Goal: Navigation & Orientation: Find specific page/section

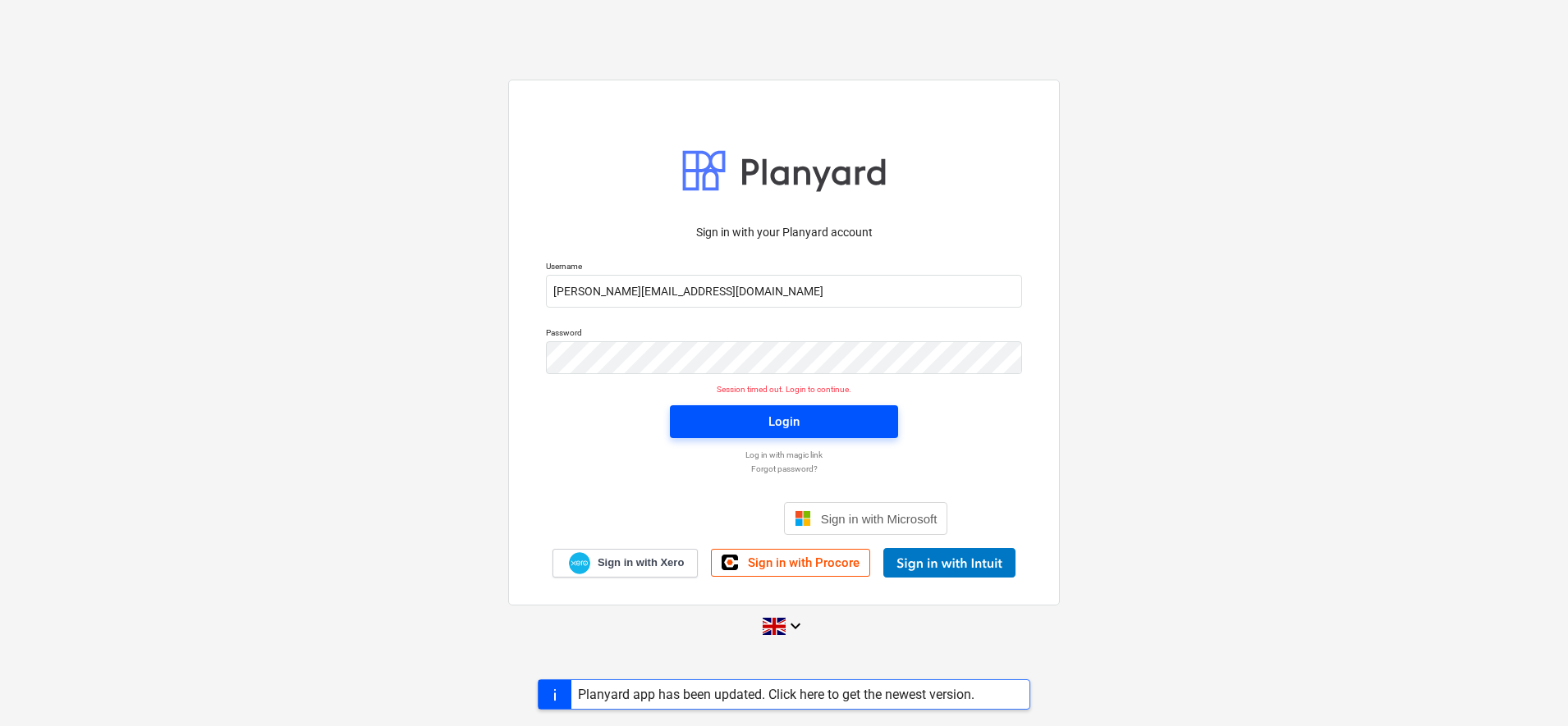
click at [884, 420] on button "Login" at bounding box center [784, 422] width 228 height 33
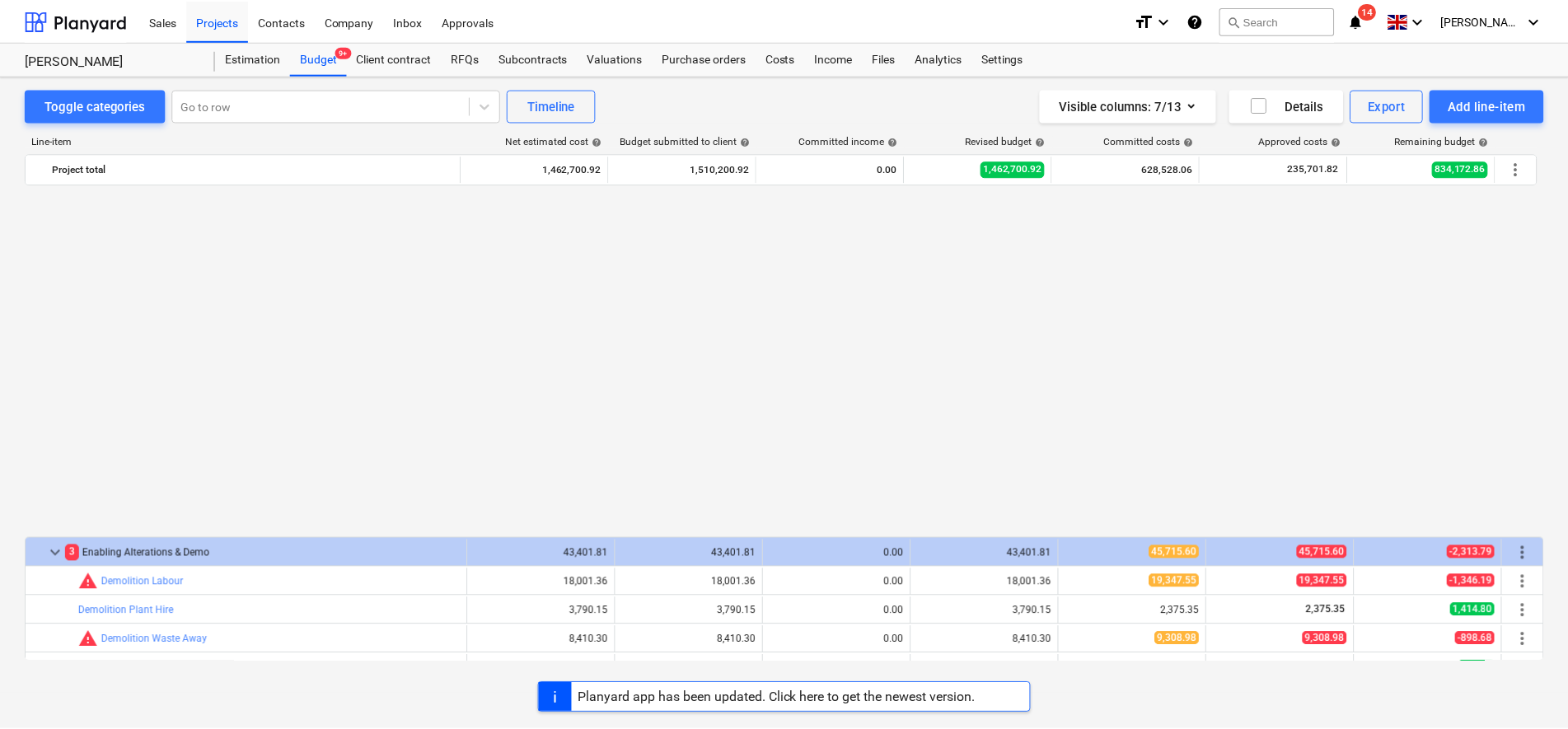
scroll to position [927, 0]
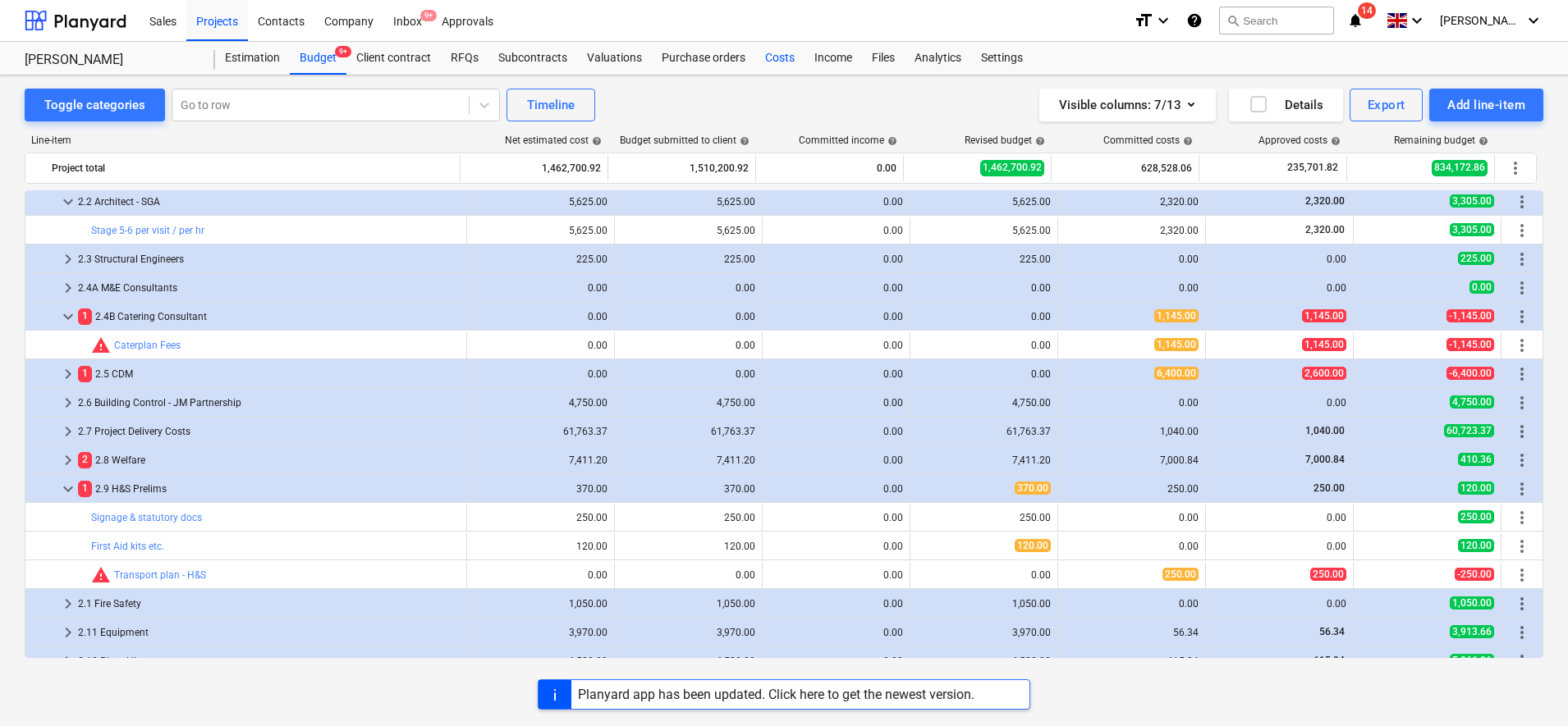
click at [773, 50] on div "Costs" at bounding box center [779, 58] width 49 height 33
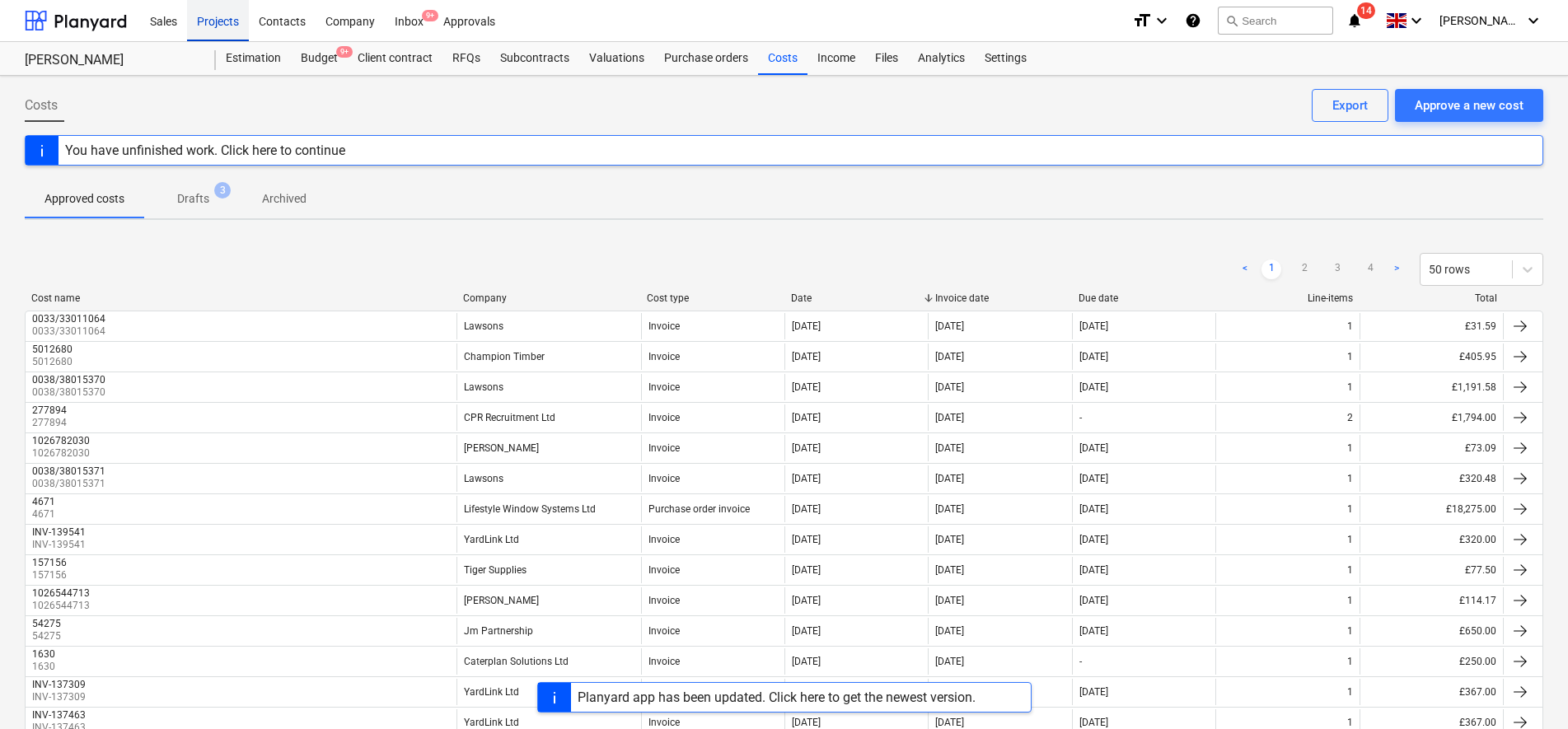
click at [218, 22] on div "Projects" at bounding box center [218, 20] width 62 height 42
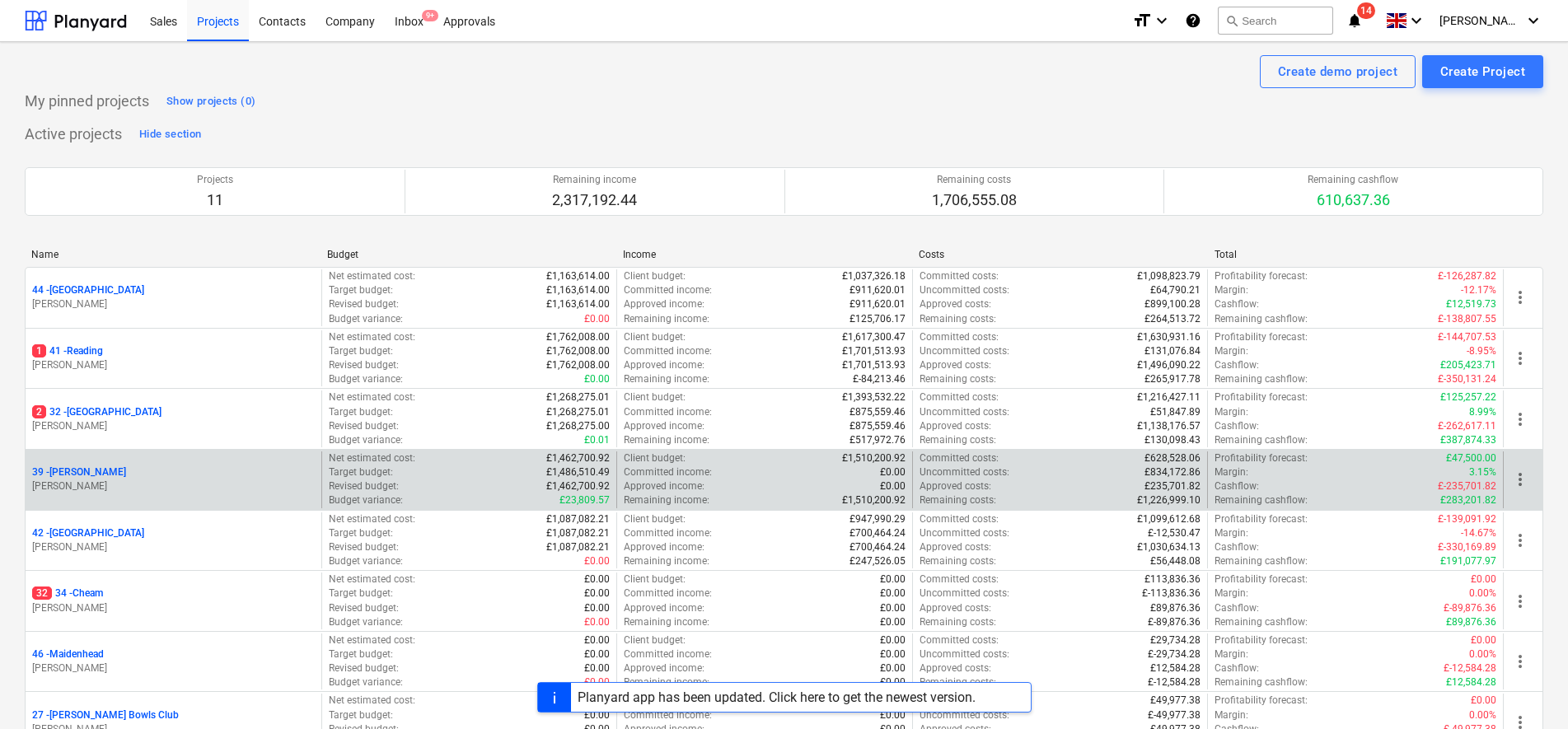
click at [79, 478] on p "39 - [GEOGRAPHIC_DATA]" at bounding box center [79, 472] width 94 height 14
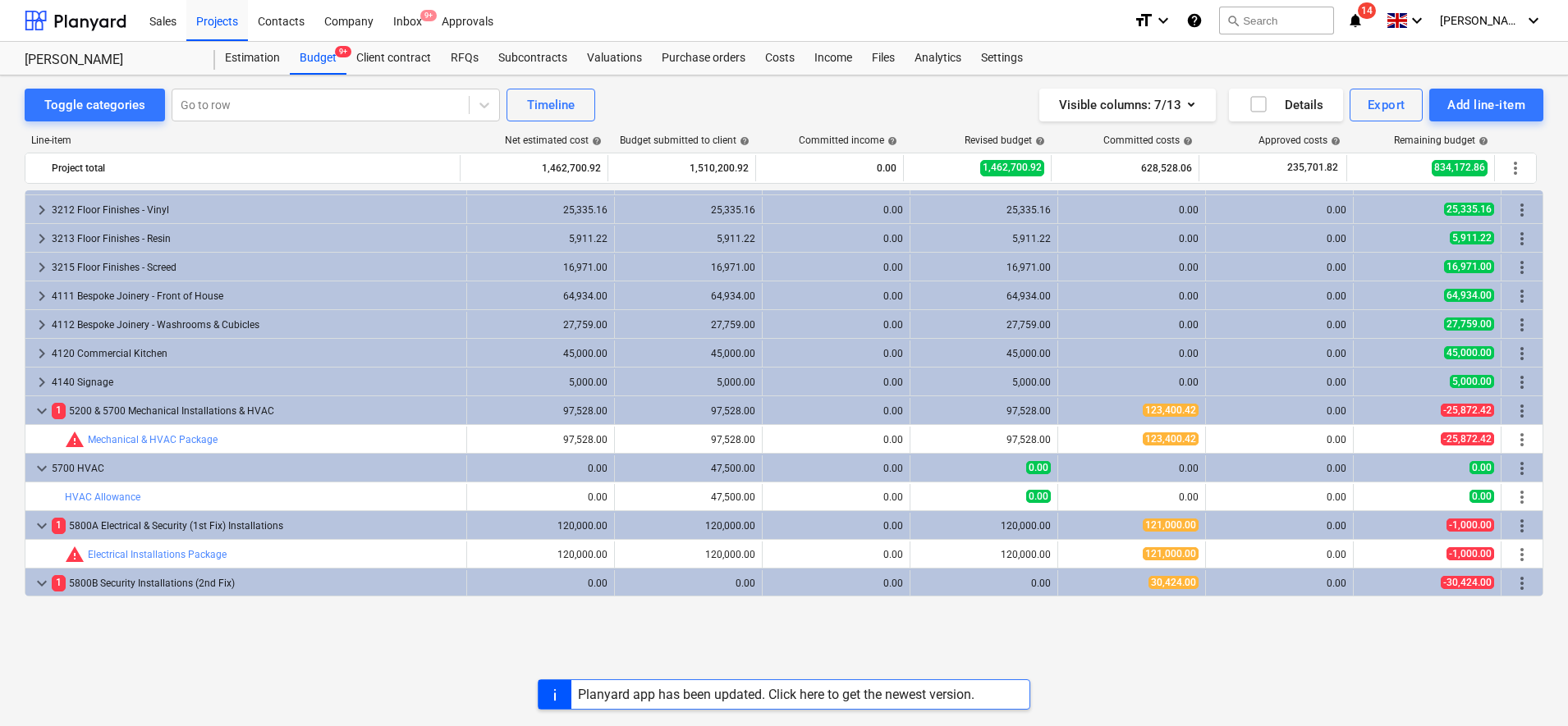
scroll to position [2564, 0]
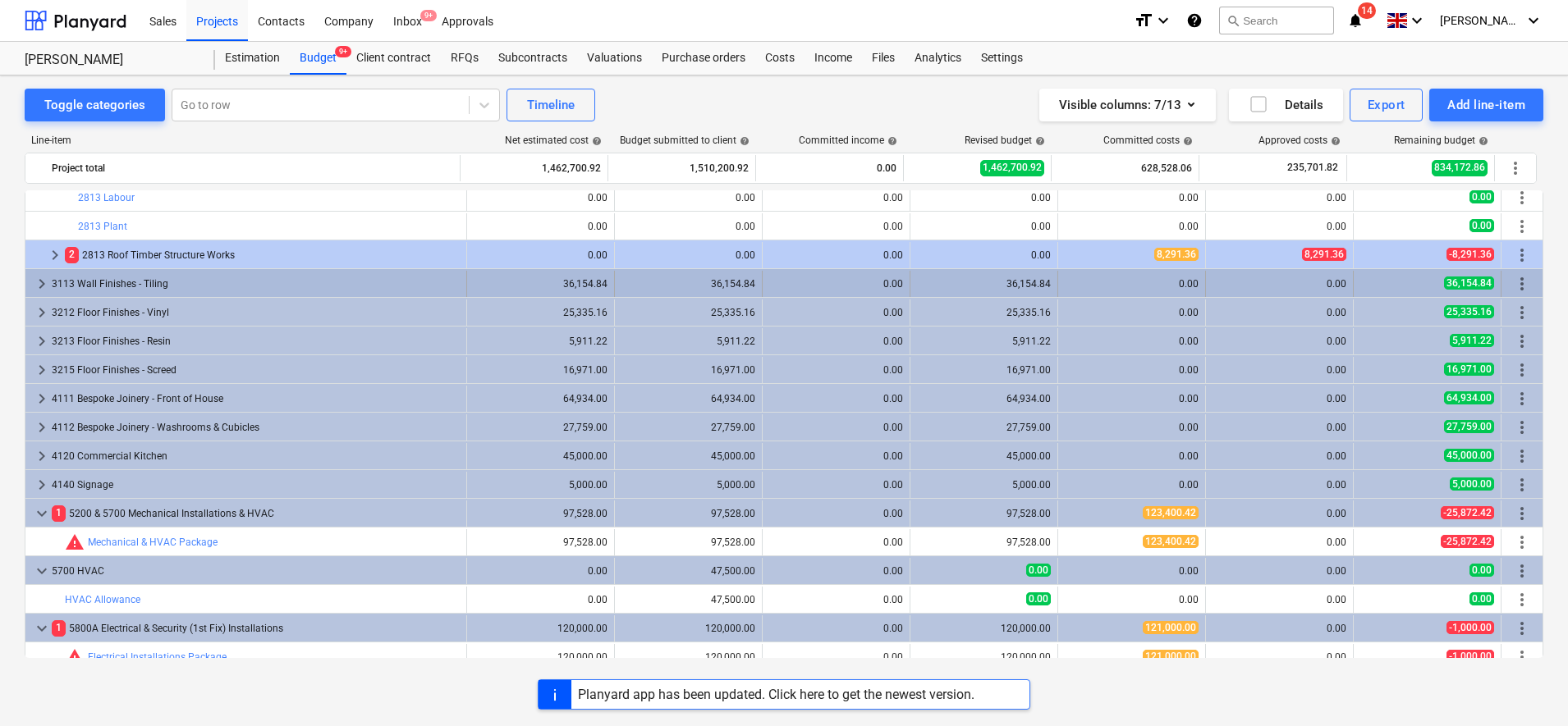
click at [155, 288] on div "3113 Wall Finishes - Tiling" at bounding box center [256, 283] width 408 height 26
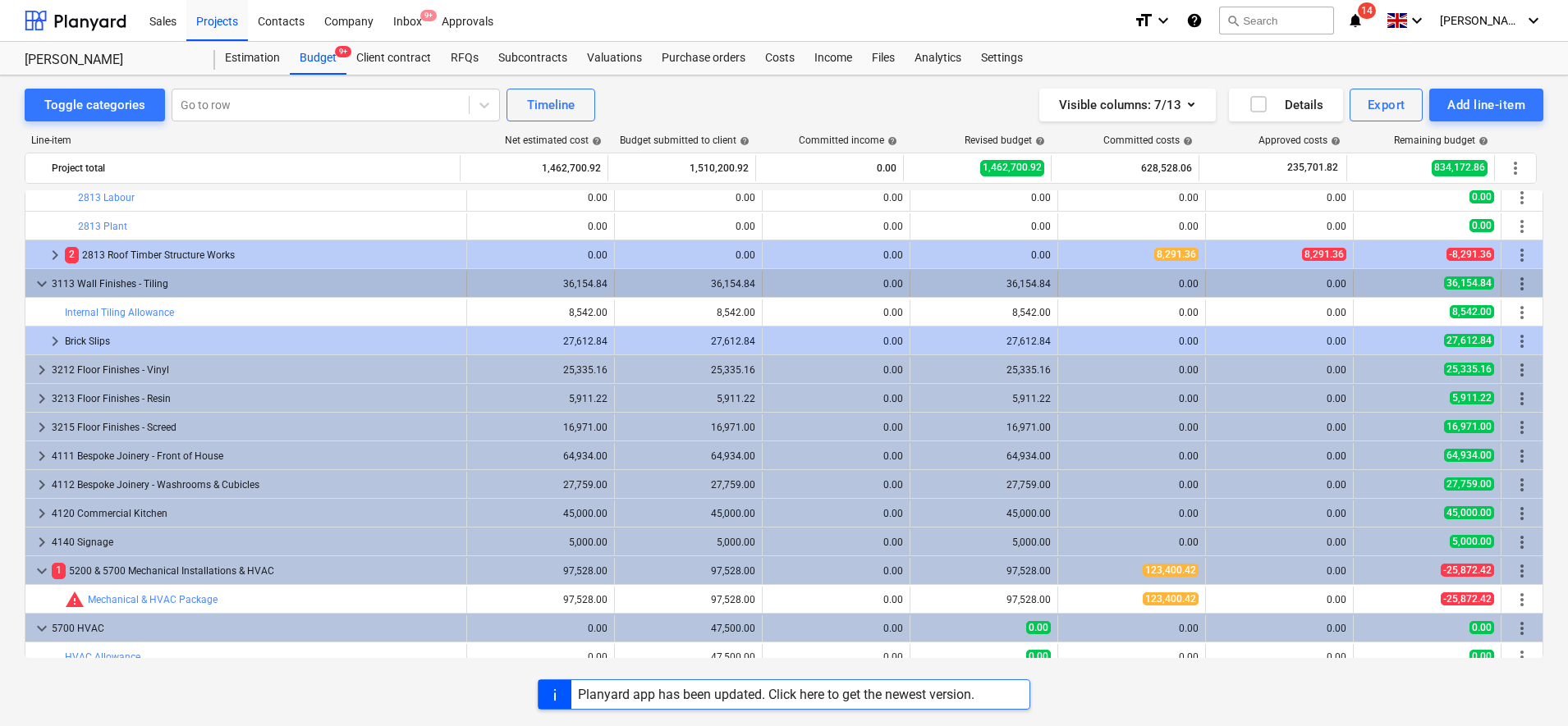
click at [155, 288] on div "3113 Wall Finishes - Tiling" at bounding box center [256, 283] width 408 height 26
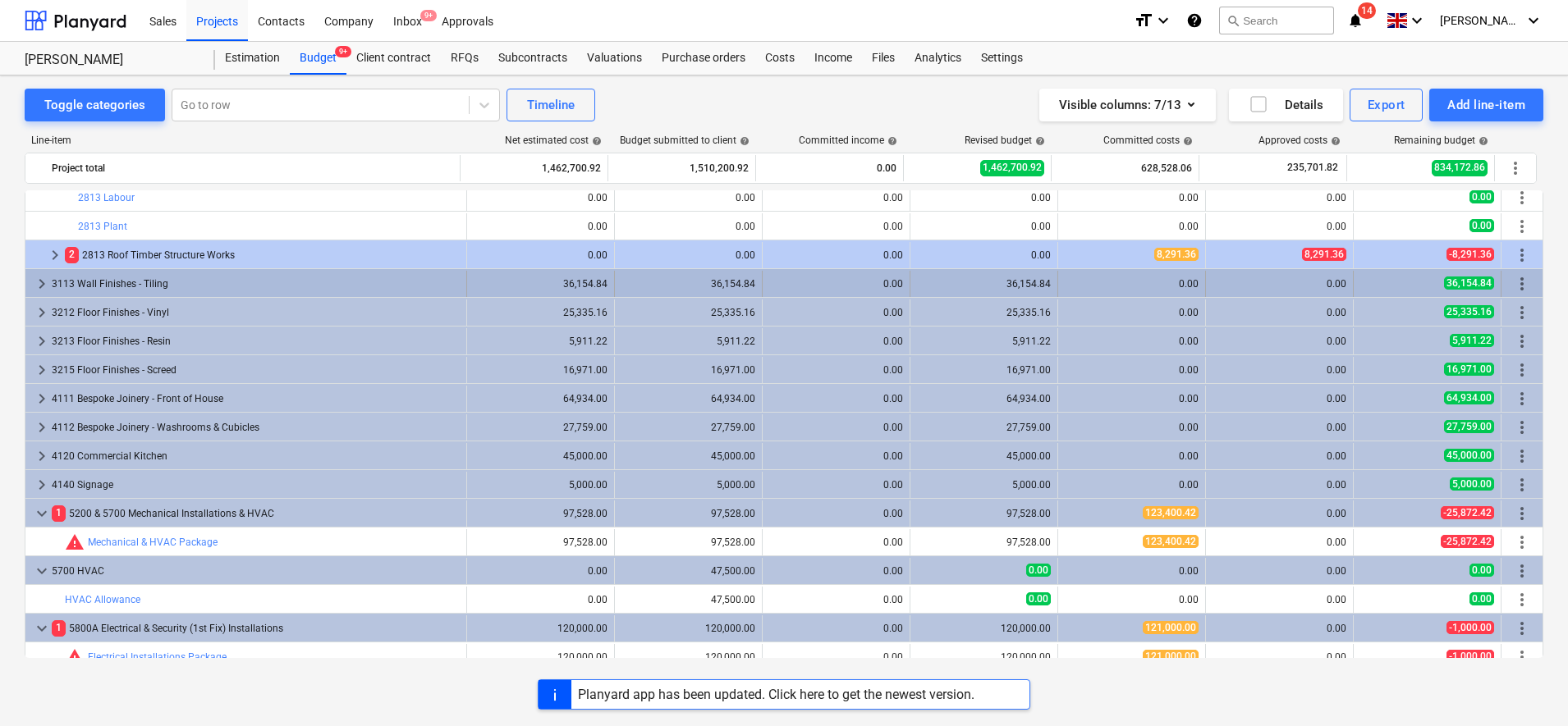
click at [150, 285] on div "3113 Wall Finishes - Tiling" at bounding box center [256, 283] width 408 height 26
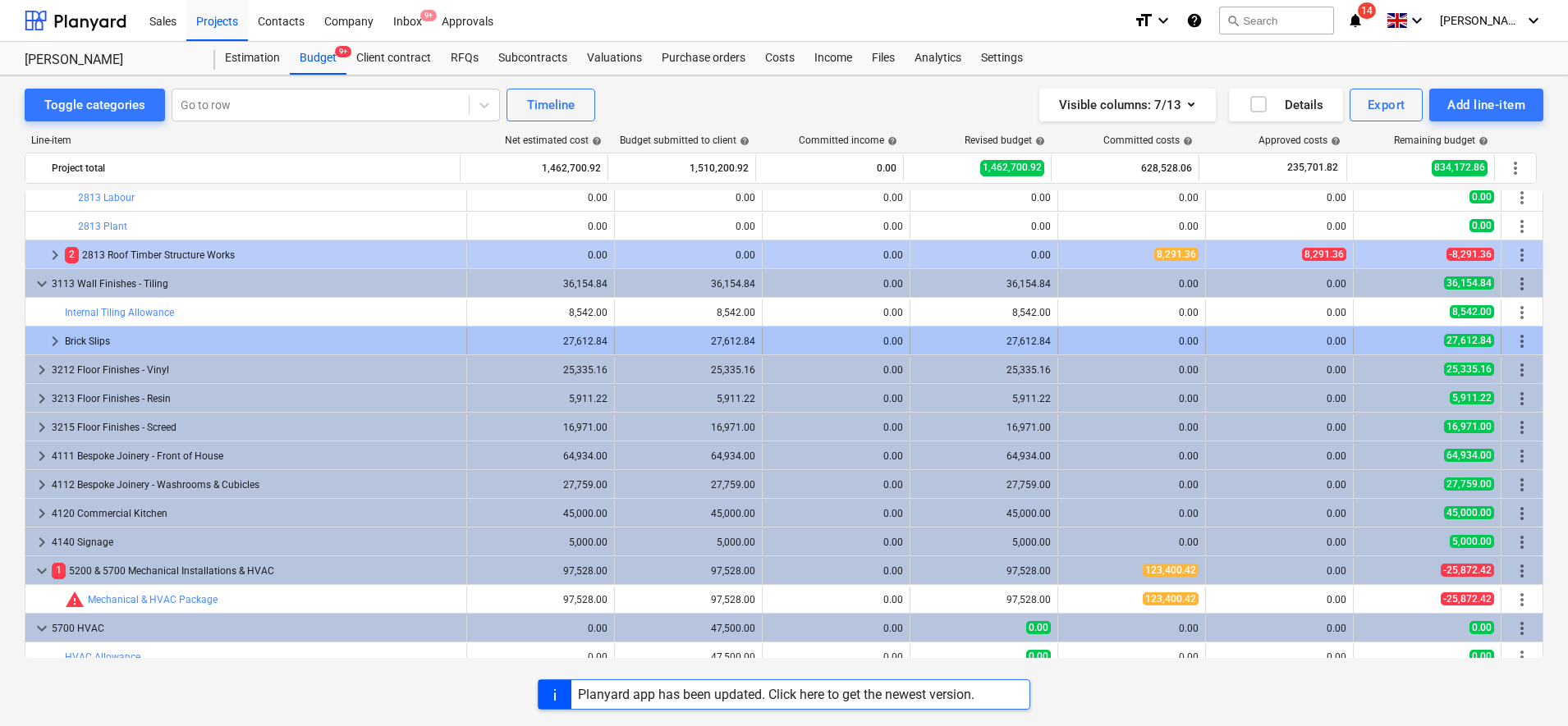
click at [125, 334] on div "Brick Slips" at bounding box center [262, 341] width 395 height 26
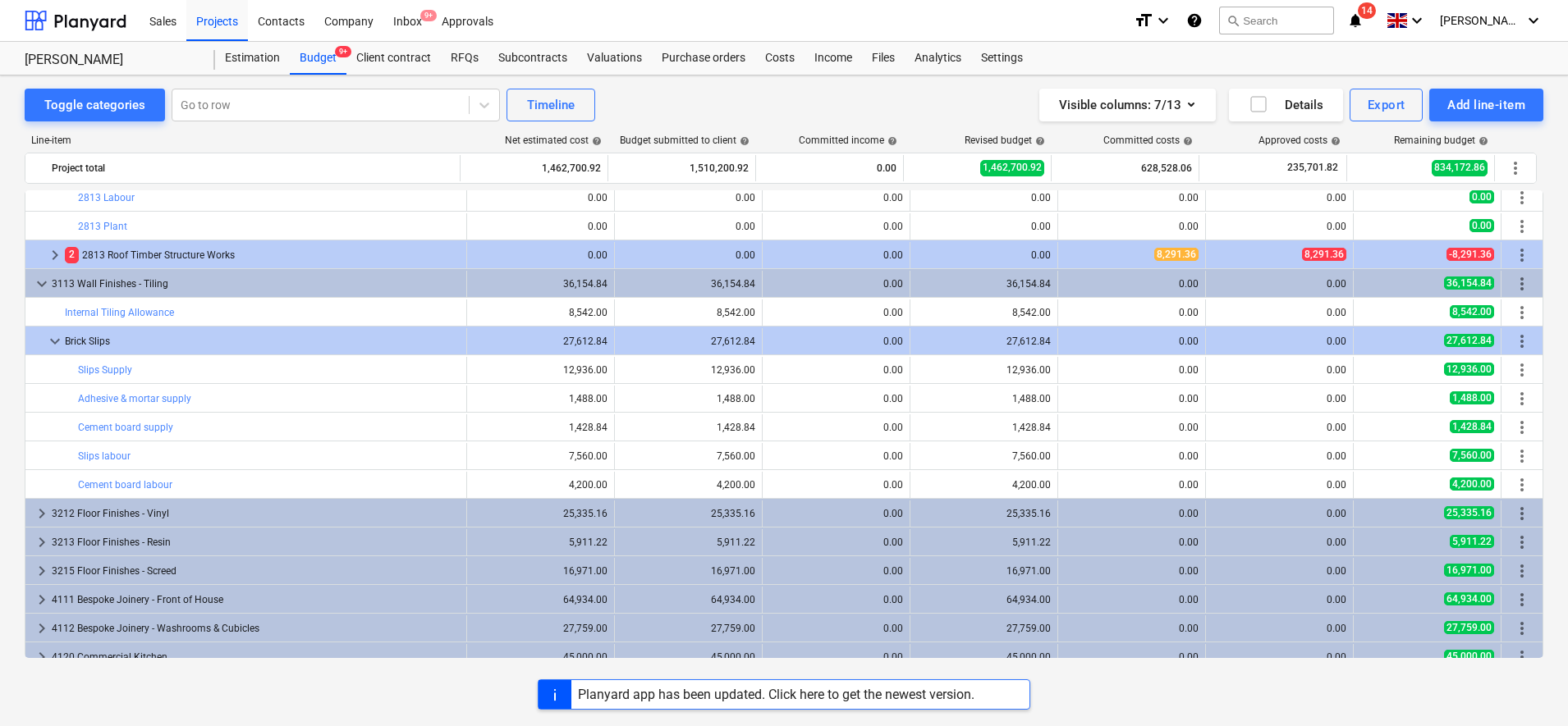
click at [125, 334] on div "Brick Slips" at bounding box center [262, 341] width 395 height 26
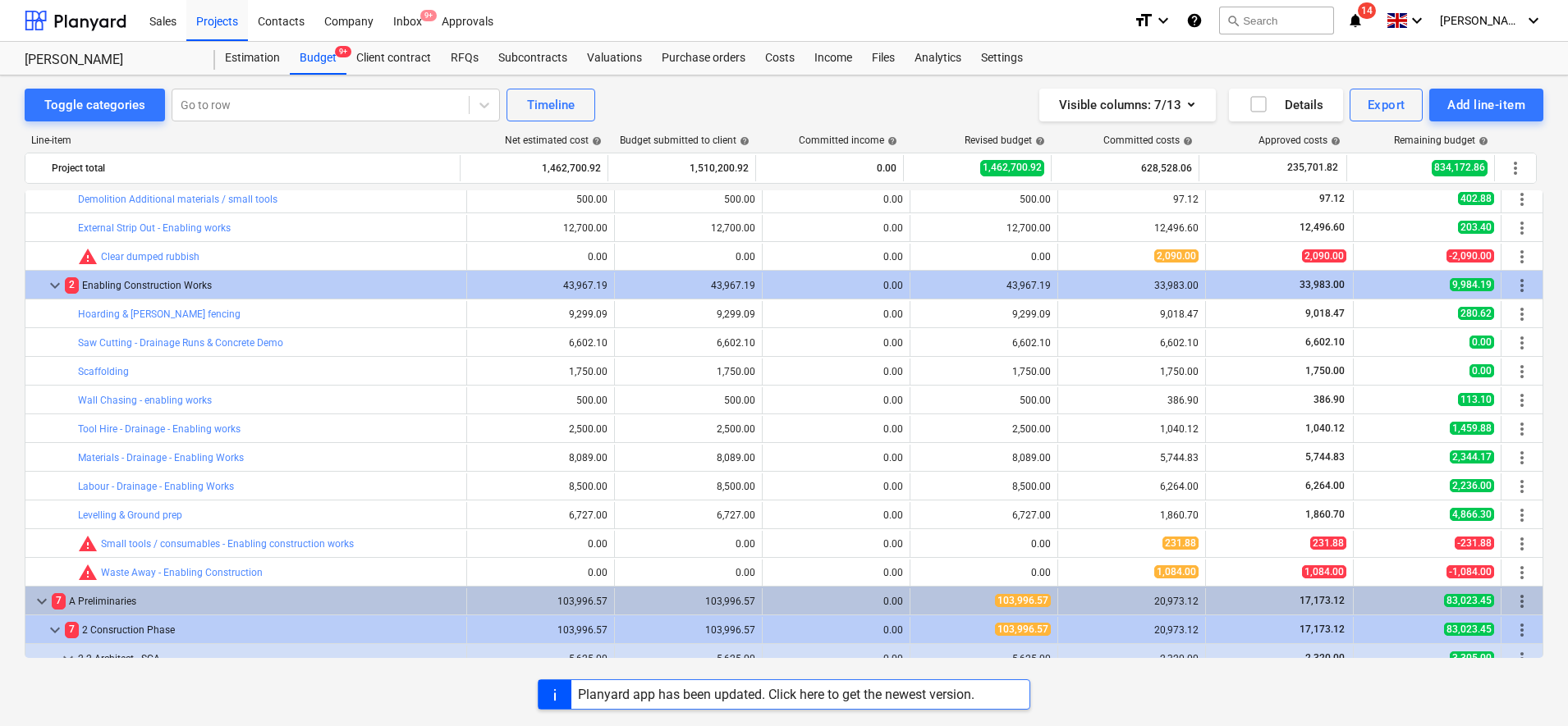
scroll to position [513, 0]
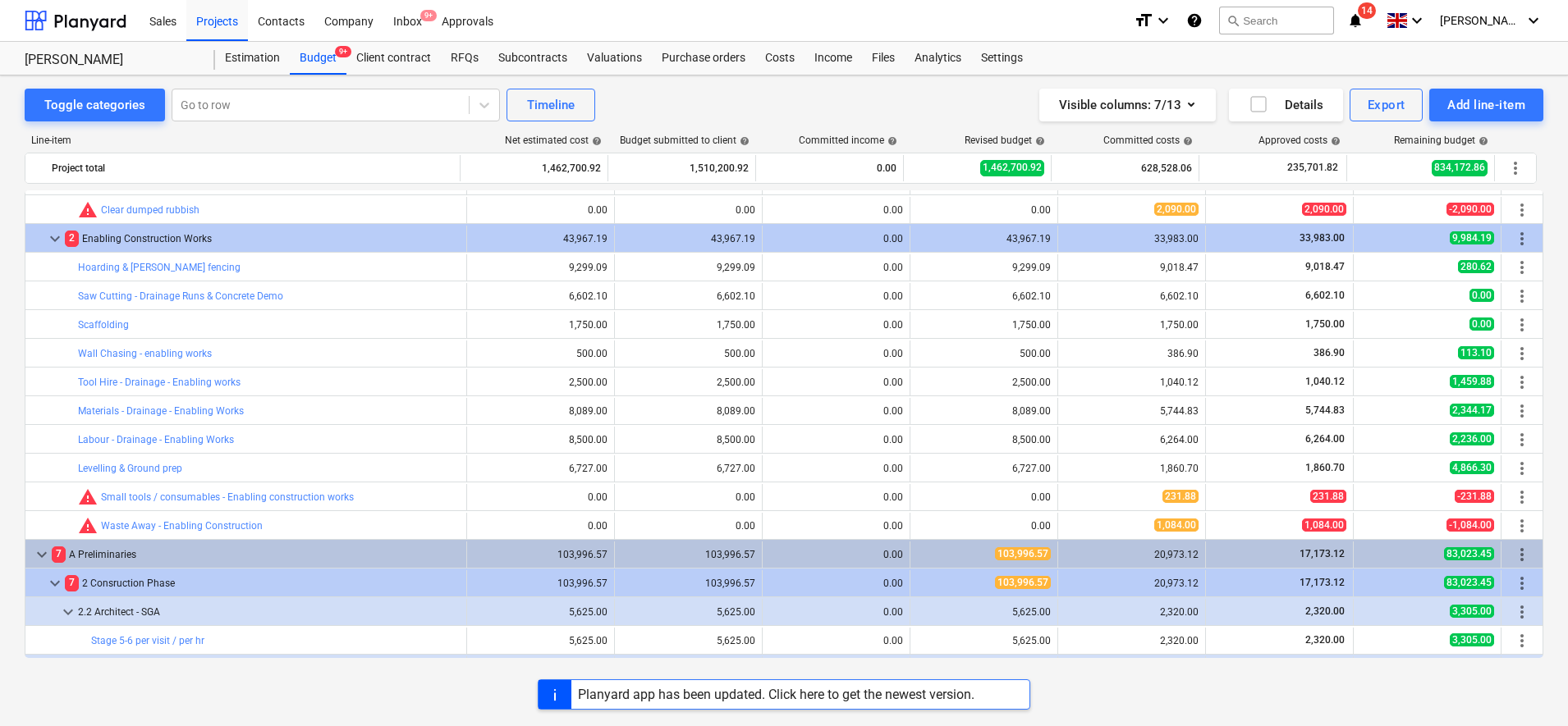
click at [874, 690] on div "Planyard app has been updated. Click here to get the newest version." at bounding box center [776, 695] width 397 height 16
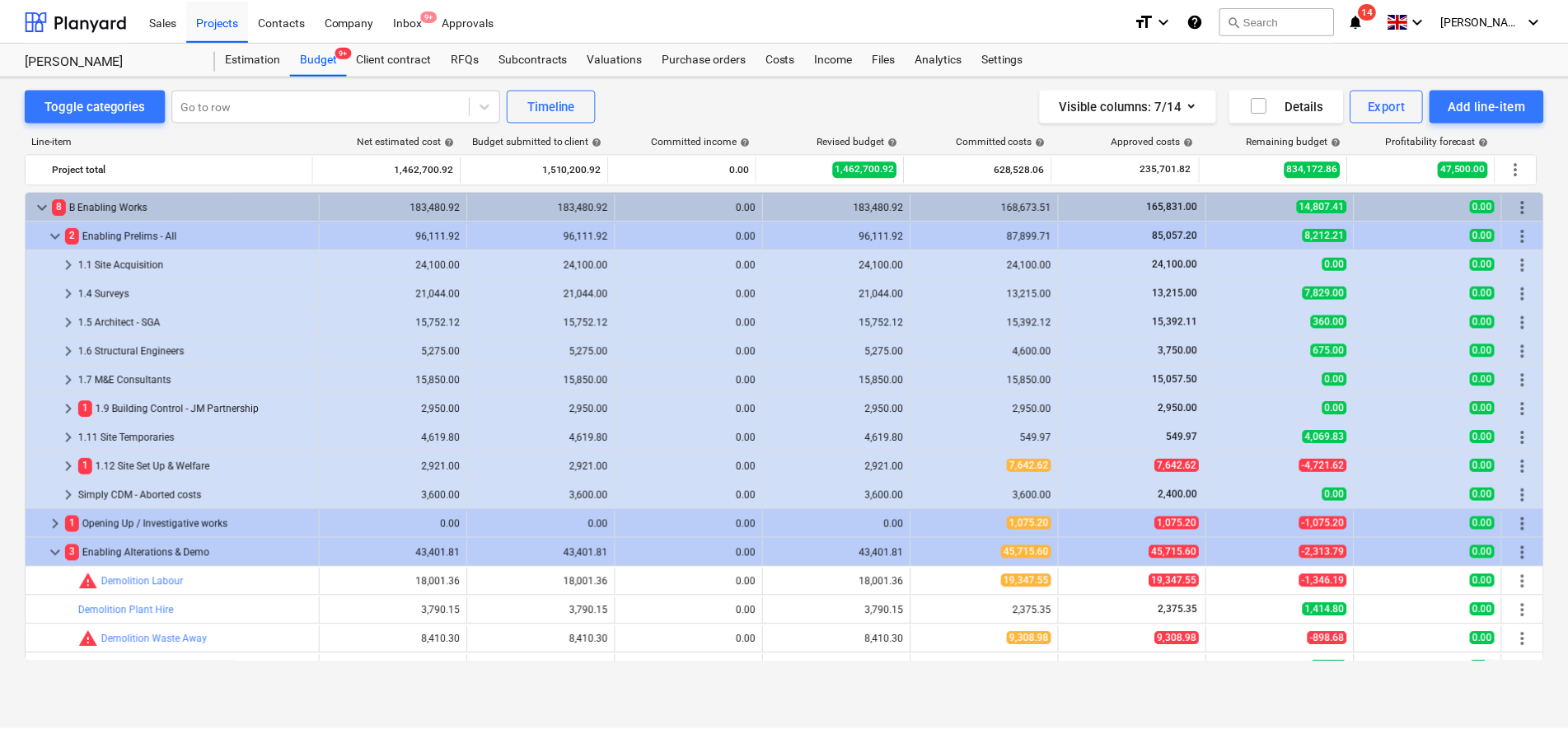
scroll to position [515, 0]
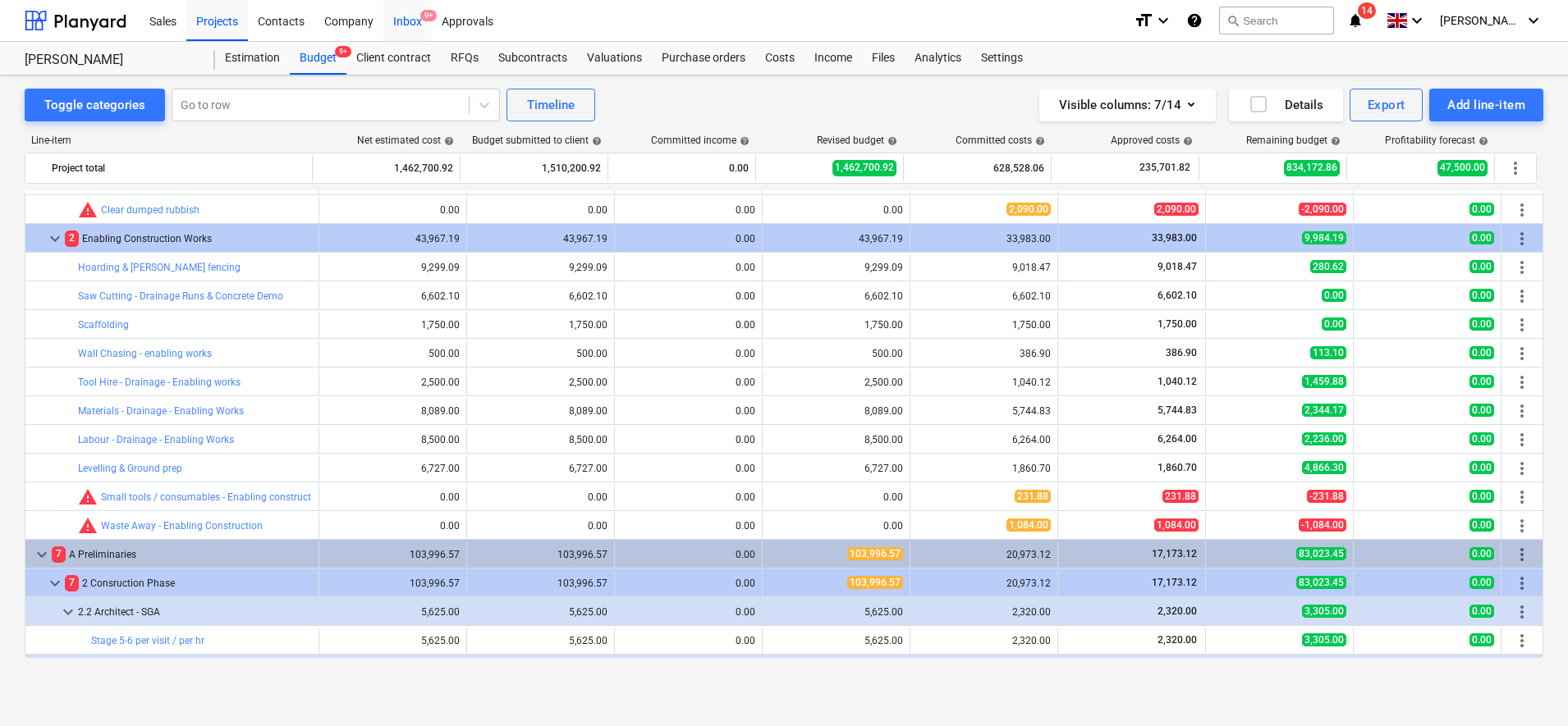
click at [399, 22] on div "Inbox 9+" at bounding box center [407, 20] width 48 height 41
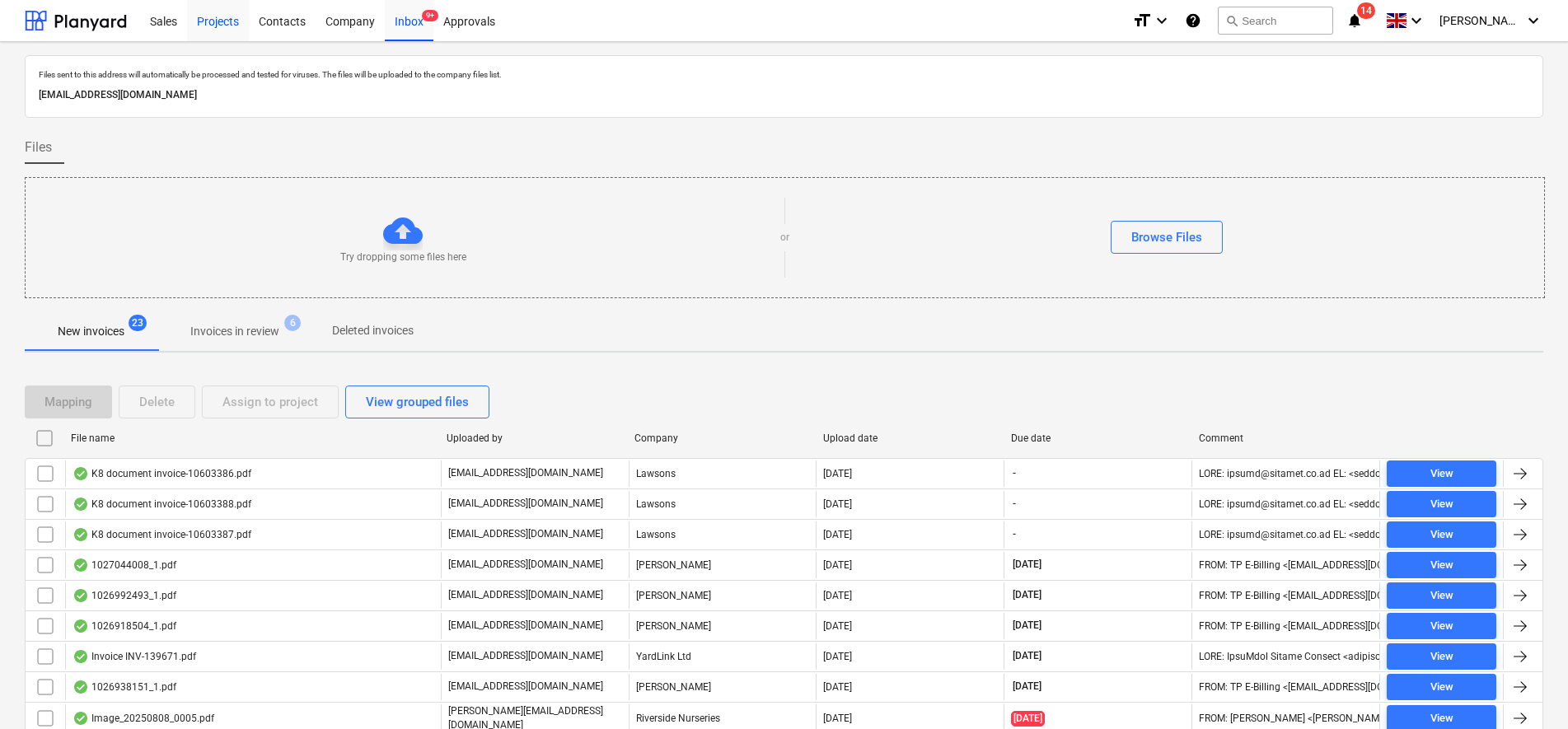
click at [241, 22] on div "Projects" at bounding box center [218, 20] width 62 height 42
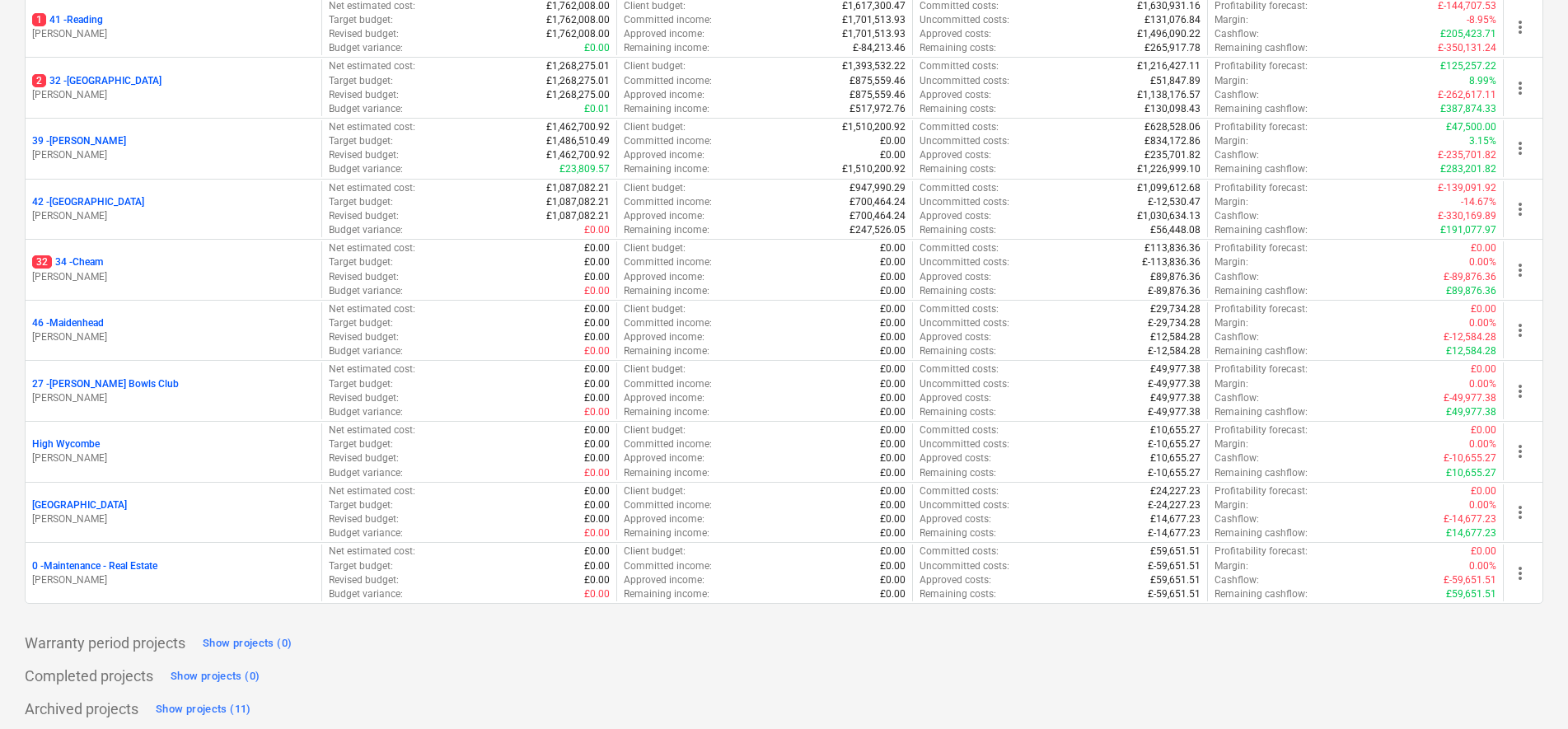
scroll to position [338, 0]
